Goal: Transaction & Acquisition: Purchase product/service

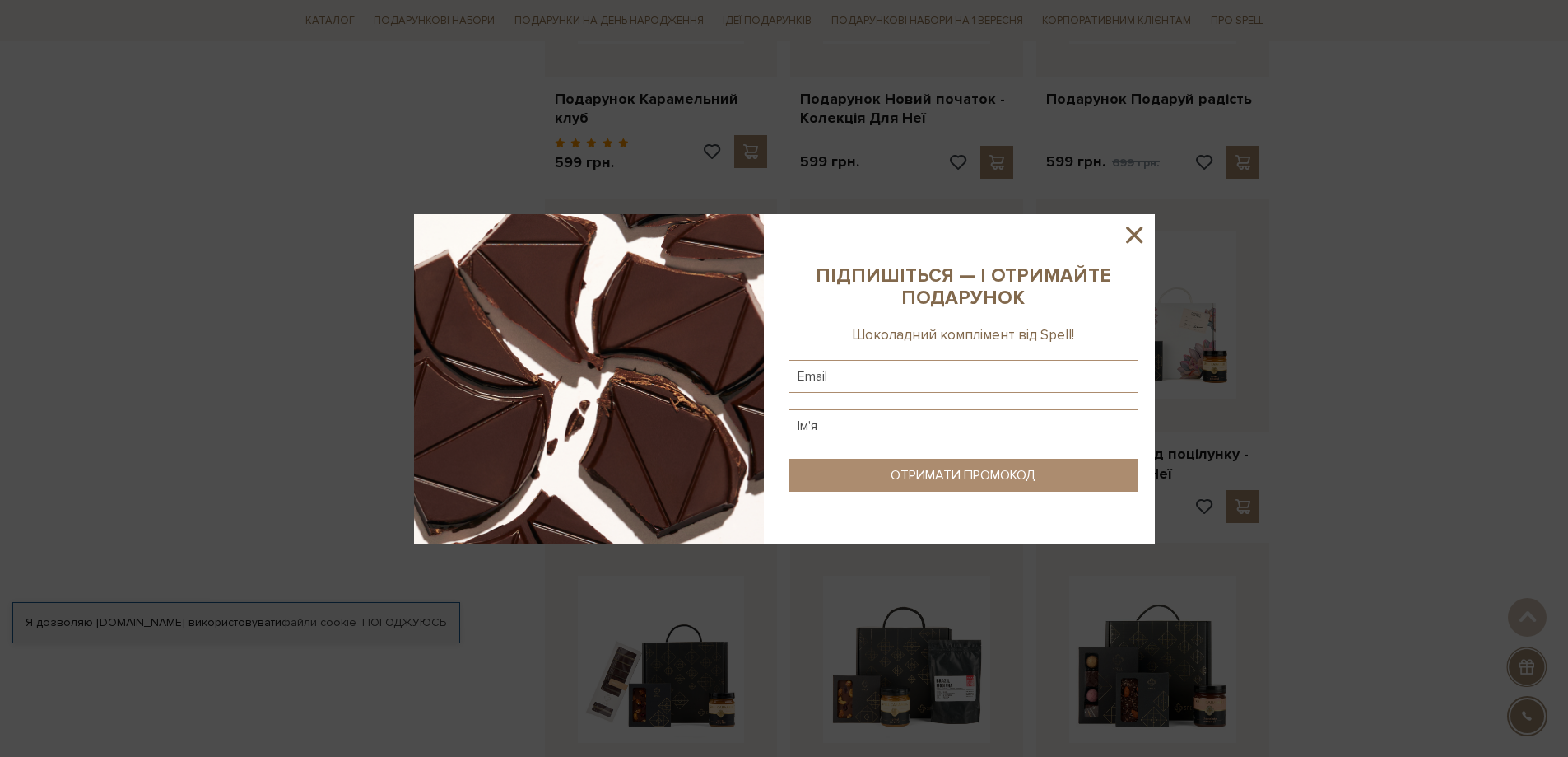
click at [1145, 232] on icon at bounding box center [1133, 234] width 28 height 28
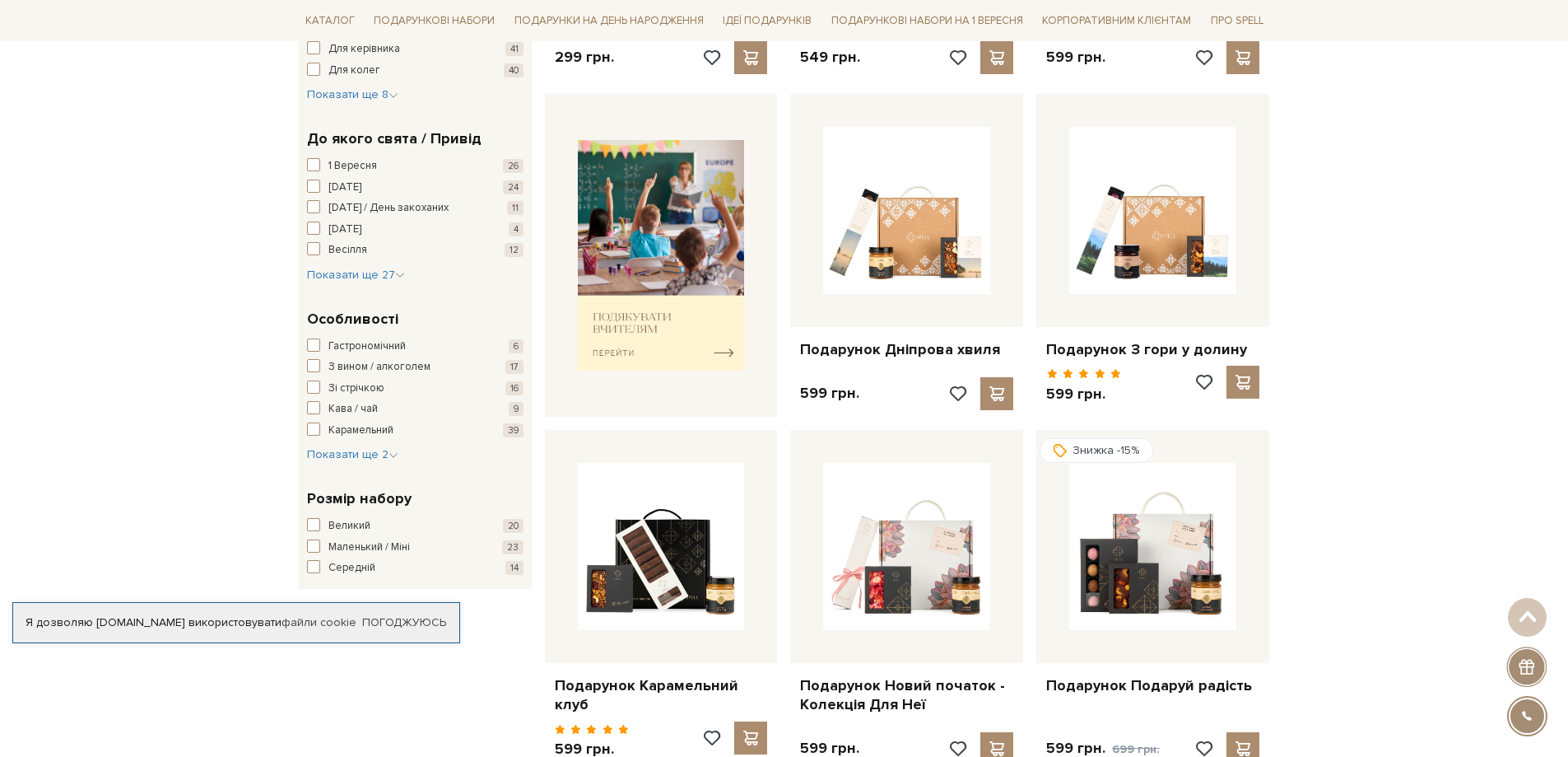
scroll to position [577, 0]
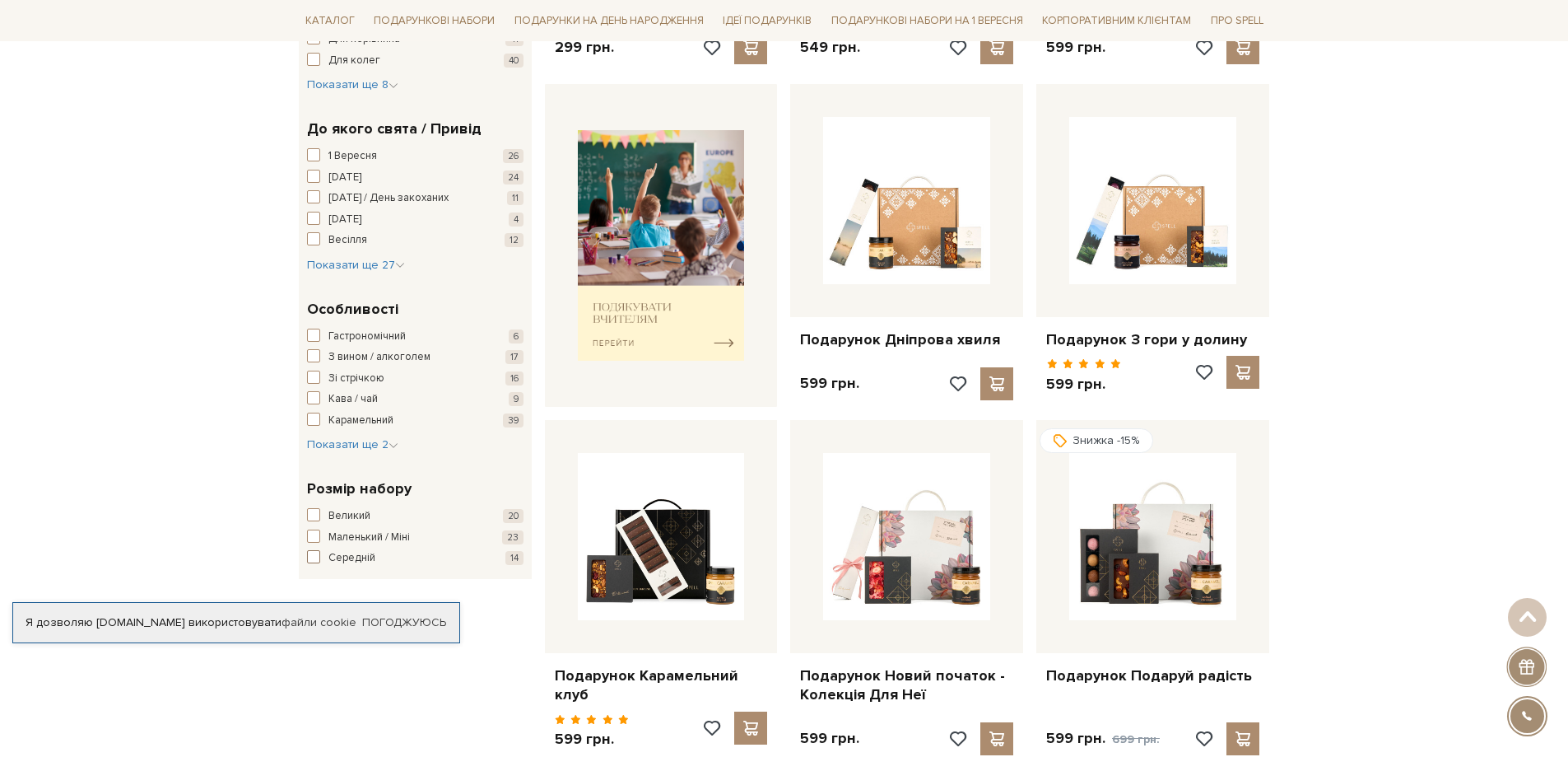
click at [312, 555] on span "button" at bounding box center [314, 556] width 13 height 14
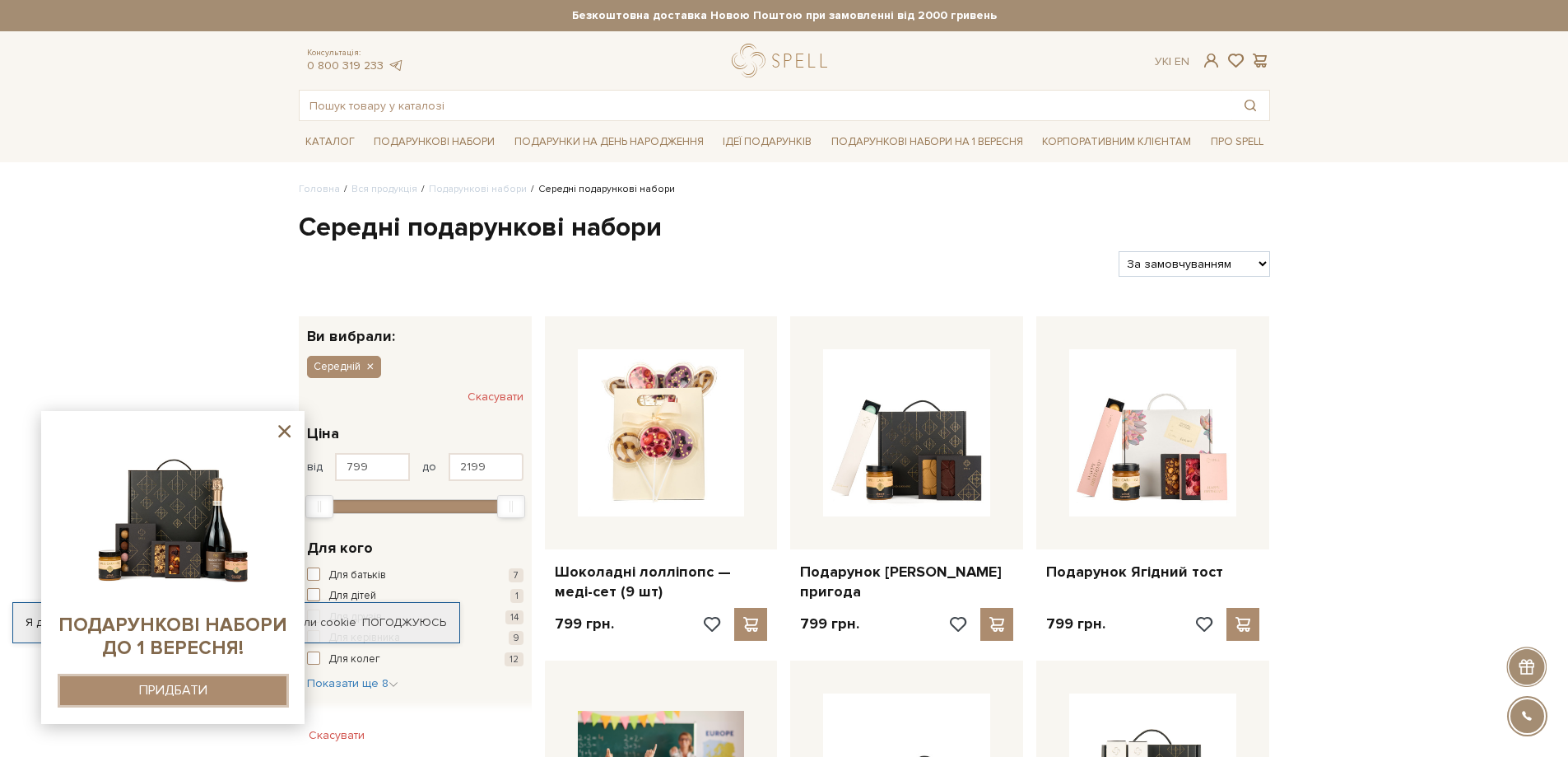
click at [181, 688] on div "ПРИДБАТИ" at bounding box center [173, 690] width 68 height 15
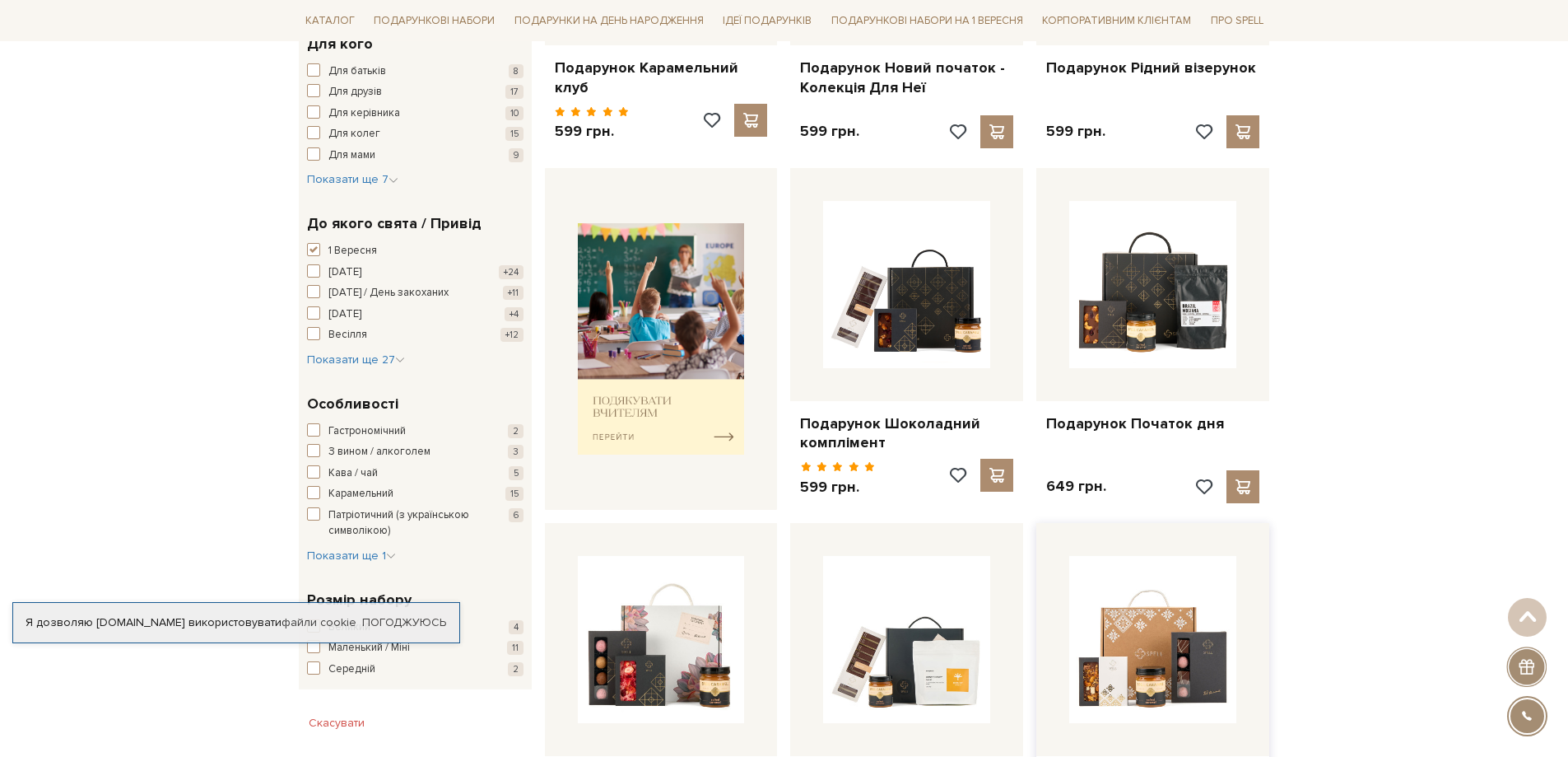
scroll to position [494, 0]
